Goal: Task Accomplishment & Management: Use online tool/utility

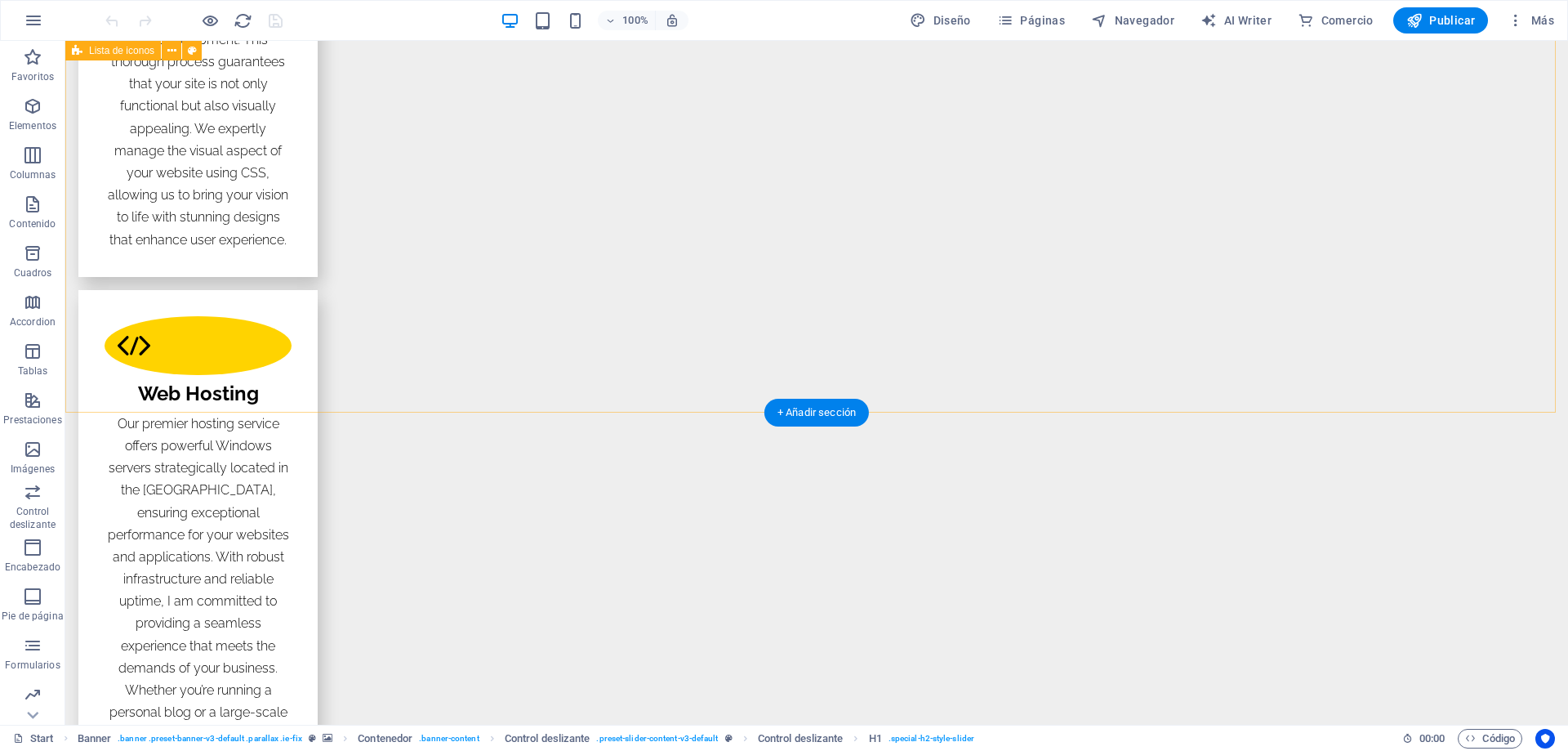
scroll to position [2859, 0]
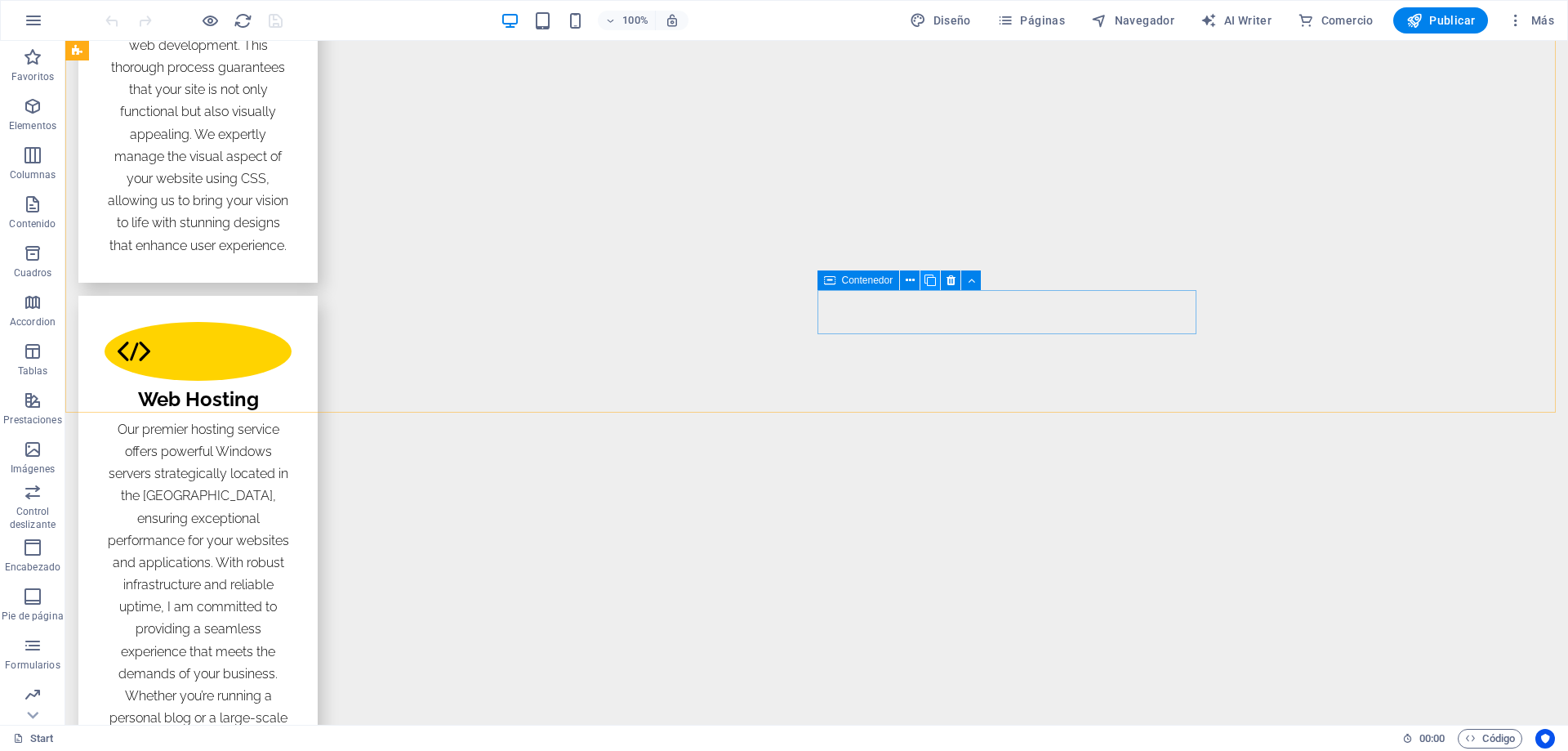
click at [928, 281] on icon at bounding box center [930, 281] width 11 height 17
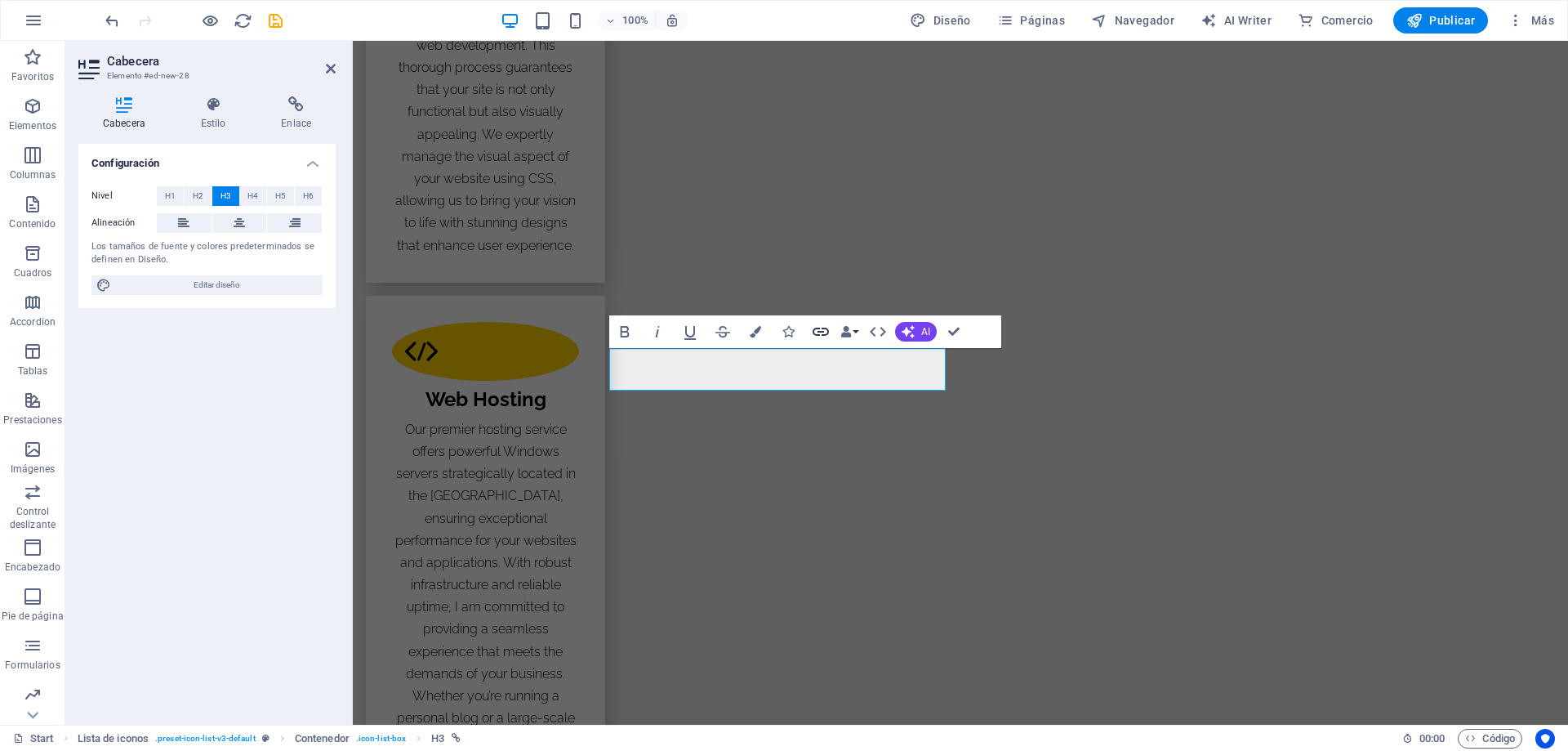
click at [819, 332] on icon "button" at bounding box center [820, 331] width 16 height 9
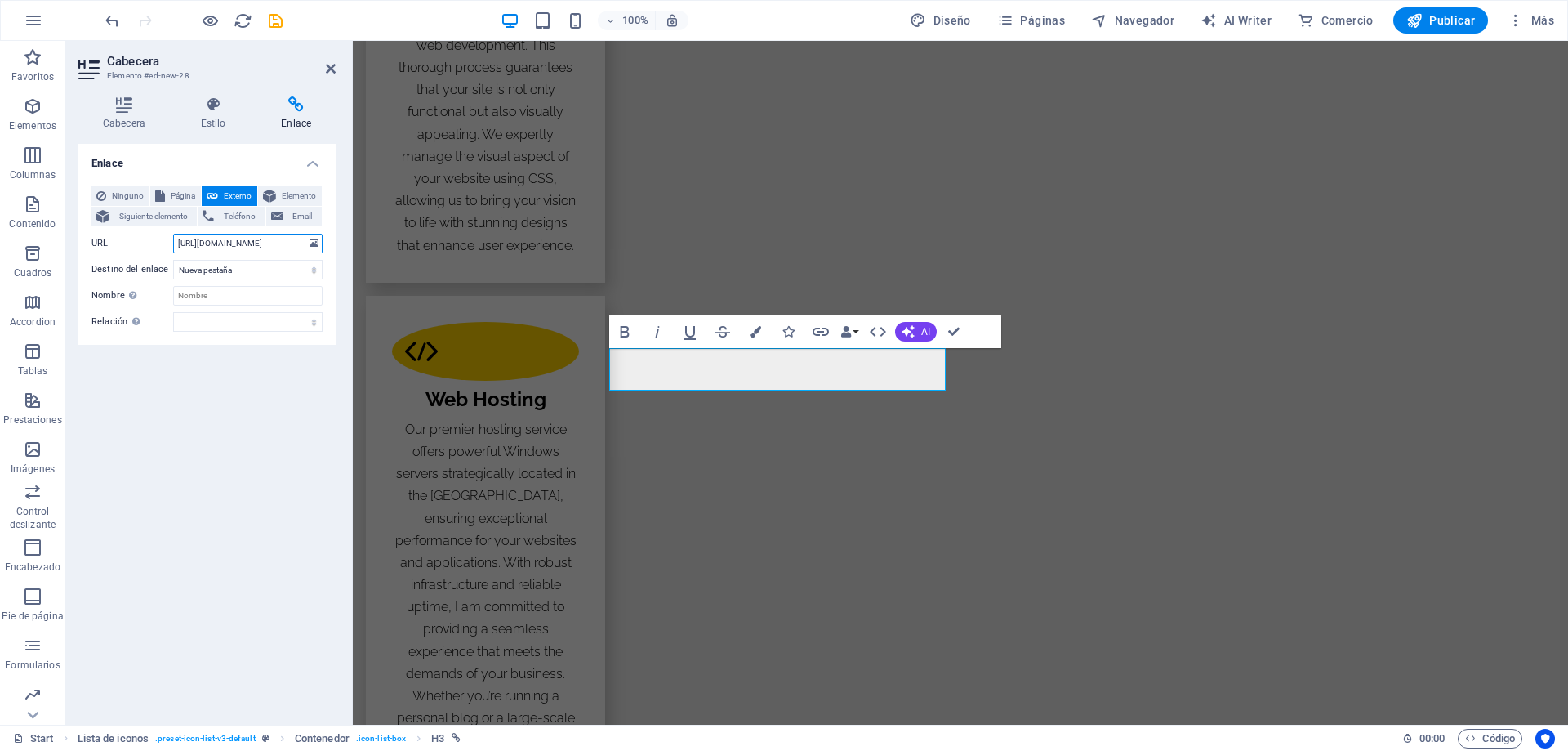
click at [216, 246] on input "[URL][DOMAIN_NAME]" at bounding box center [247, 243] width 150 height 20
type input "[URL][DOMAIN_NAME]"
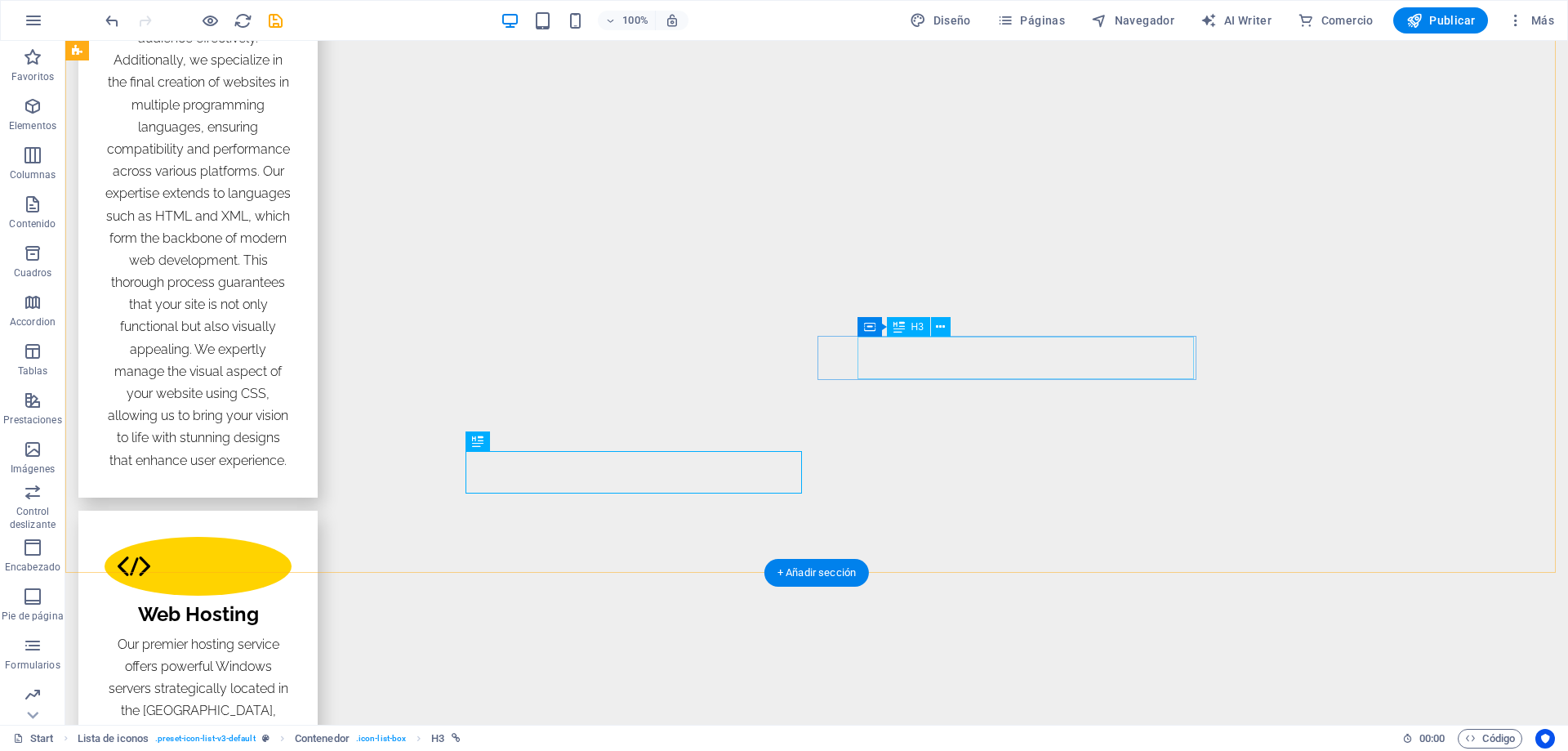
scroll to position [2614, 0]
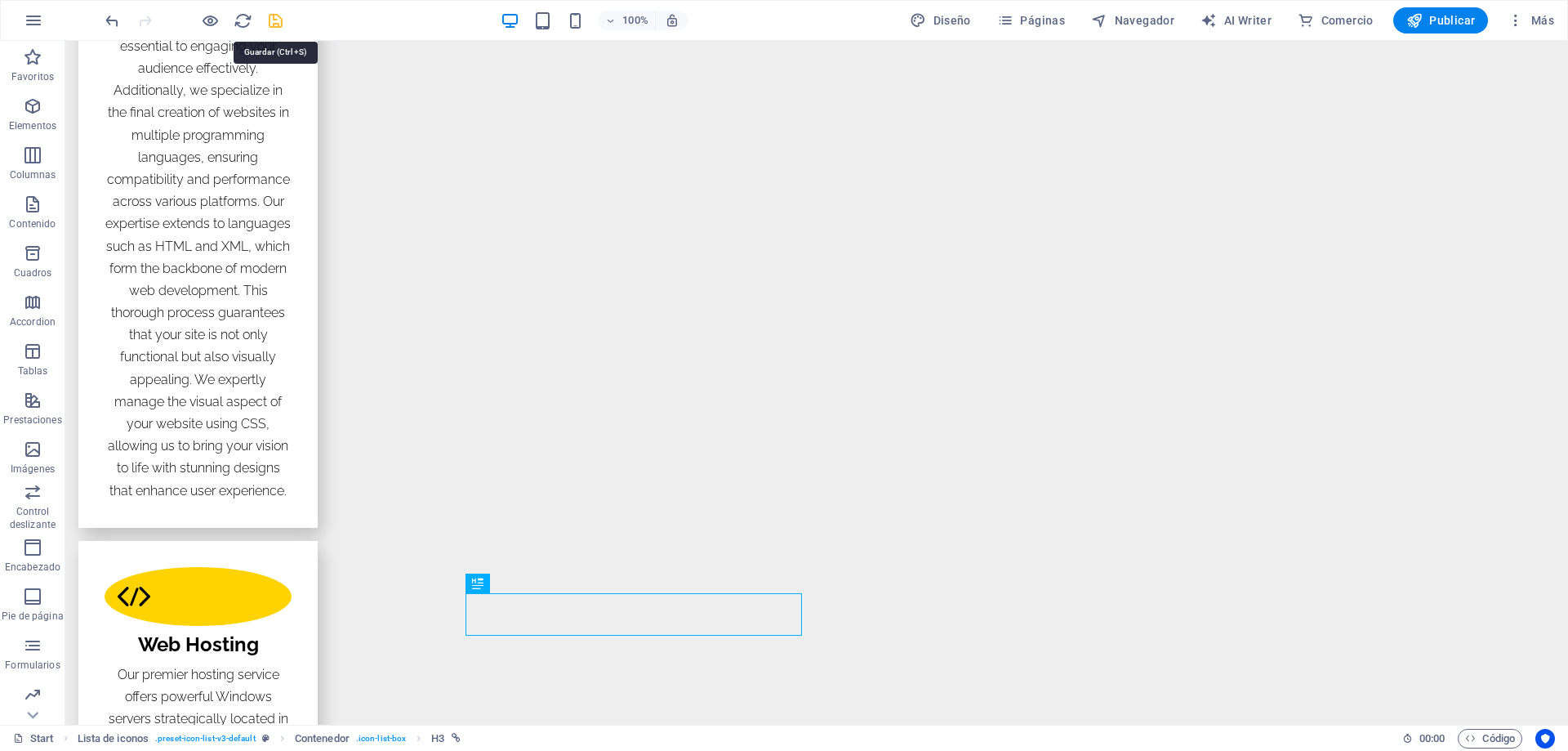
click at [0, 0] on icon "save" at bounding box center [0, 0] width 0 height 0
